Goal: Information Seeking & Learning: Find specific fact

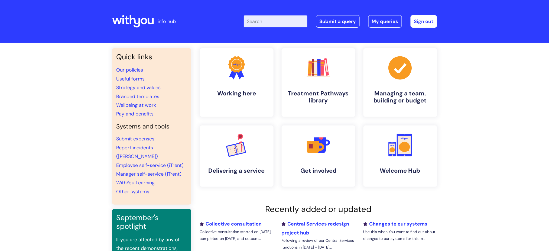
click at [285, 22] on input "Enter your search term here..." at bounding box center [276, 21] width 64 height 12
type input "pay"
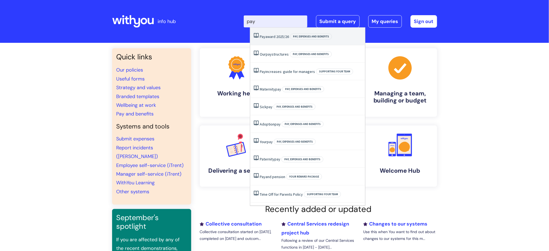
click at [286, 35] on link "Pay award 2025/26" at bounding box center [274, 36] width 29 height 5
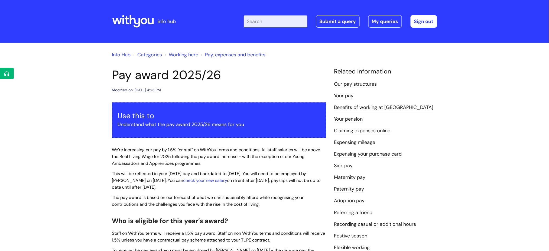
click at [279, 19] on input "Enter your search term here..." at bounding box center [276, 21] width 64 height 12
type input "pay"
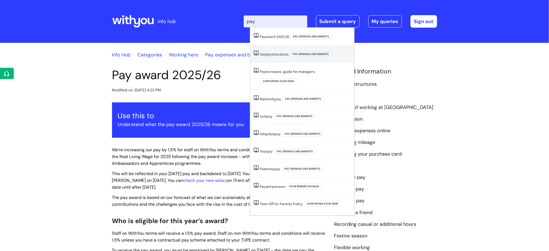
click at [277, 57] on li "Our pay structures Pay, expenses and benefits" at bounding box center [302, 54] width 104 height 18
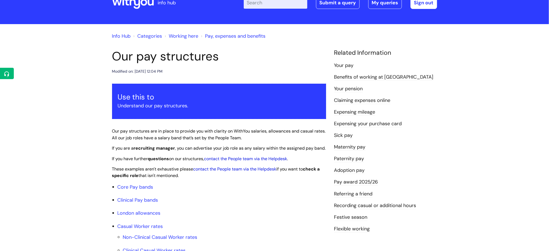
scroll to position [36, 0]
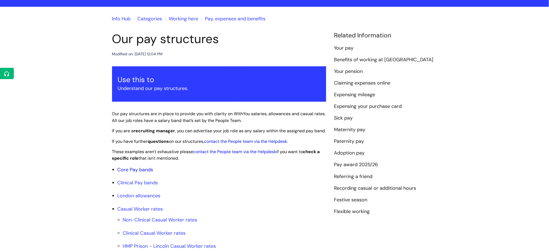
click at [147, 173] on link "Core Pay bands" at bounding box center [136, 169] width 36 height 7
click at [150, 173] on link "Core Pay bands" at bounding box center [136, 169] width 36 height 7
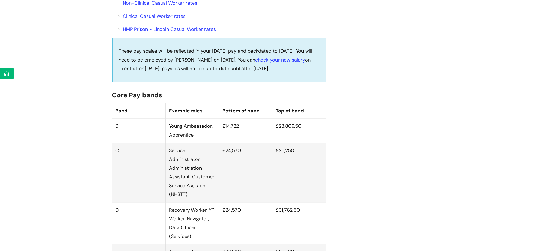
scroll to position [289, 0]
